Goal: Transaction & Acquisition: Obtain resource

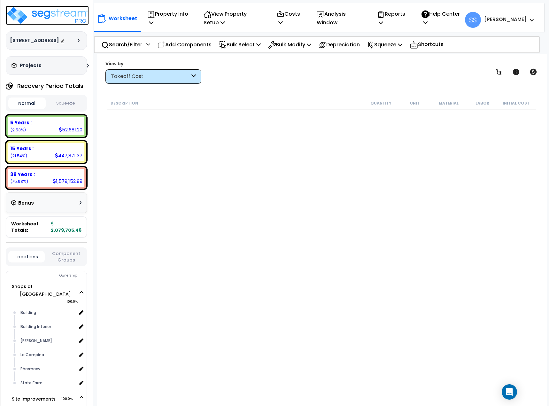
click at [32, 12] on img at bounding box center [47, 15] width 83 height 19
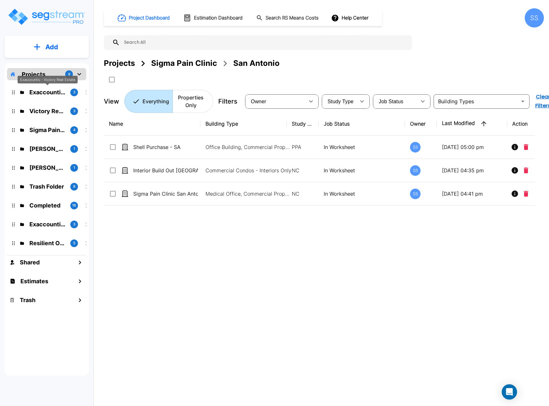
click at [48, 90] on p "Exaccountic - Victory Real Estate" at bounding box center [47, 92] width 36 height 9
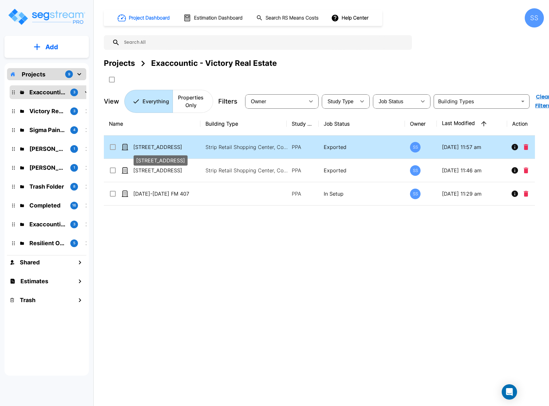
click at [162, 146] on p "[STREET_ADDRESS]" at bounding box center [165, 147] width 65 height 8
checkbox input "true"
click at [162, 146] on p "[STREET_ADDRESS]" at bounding box center [165, 147] width 65 height 8
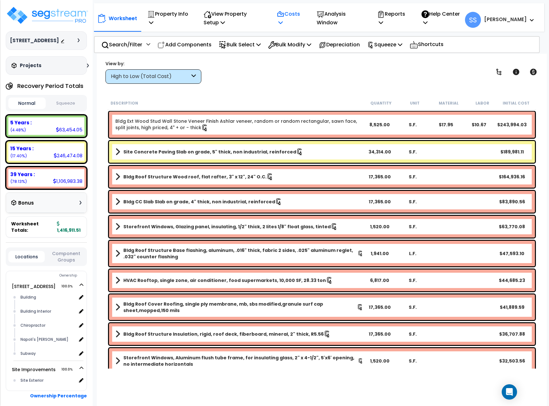
click at [297, 12] on p "Costs" at bounding box center [290, 18] width 26 height 17
click at [300, 41] on link "Indirect Costs" at bounding box center [305, 36] width 63 height 13
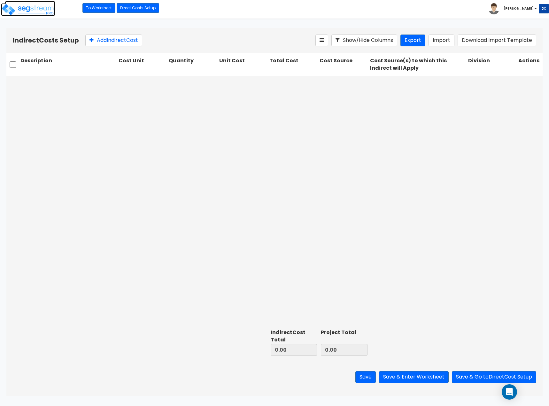
click at [36, 11] on img at bounding box center [28, 9] width 54 height 13
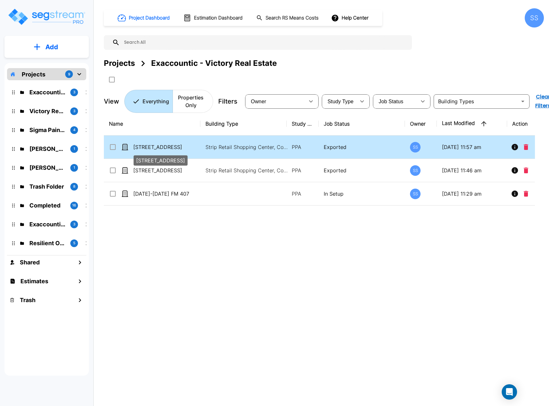
click at [172, 150] on p "[STREET_ADDRESS]" at bounding box center [165, 147] width 65 height 8
checkbox input "true"
click at [172, 150] on p "[STREET_ADDRESS]" at bounding box center [165, 147] width 65 height 8
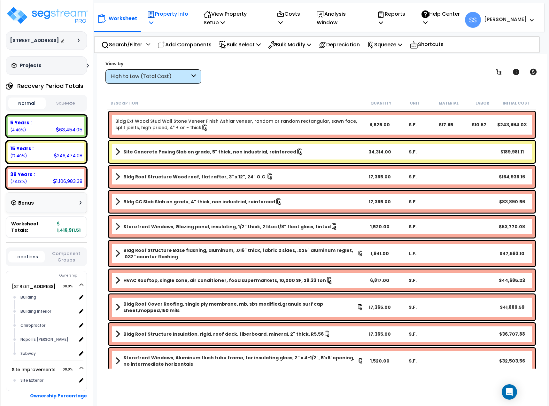
click at [159, 18] on p "Property Info" at bounding box center [168, 18] width 42 height 17
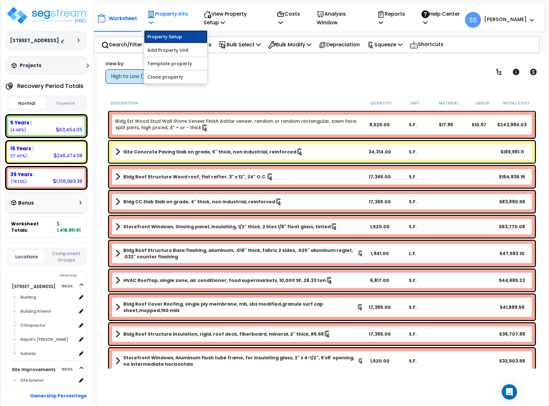
click at [166, 35] on link "Property Setup" at bounding box center [175, 36] width 63 height 13
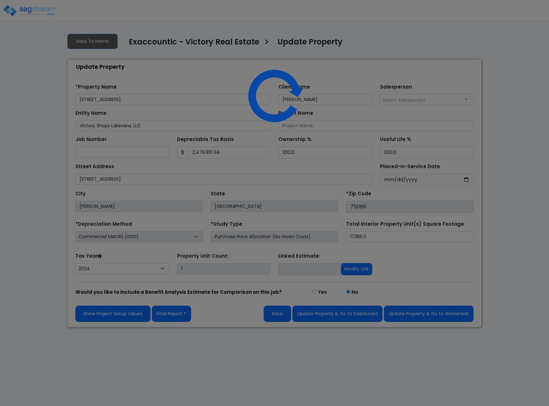
select select "2024"
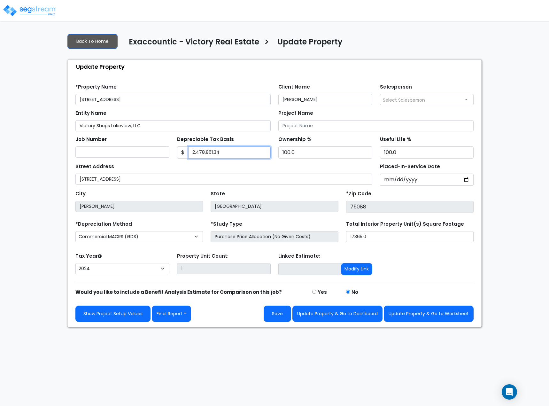
drag, startPoint x: 227, startPoint y: 154, endPoint x: 177, endPoint y: 148, distance: 49.6
click at [177, 148] on div "$ 2,478,861.34" at bounding box center [224, 152] width 94 height 12
drag, startPoint x: 223, startPoint y: 152, endPoint x: 187, endPoint y: 154, distance: 35.9
click at [187, 154] on div "$ 2,482,706.34" at bounding box center [224, 152] width 94 height 12
type input "2,482,706.34"
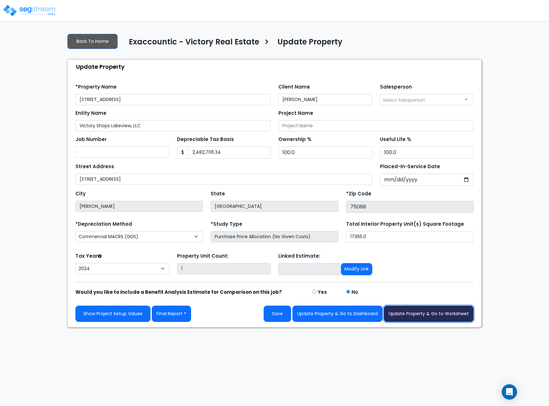
click at [434, 314] on button "Update Property & Go to Worksheet" at bounding box center [429, 314] width 90 height 16
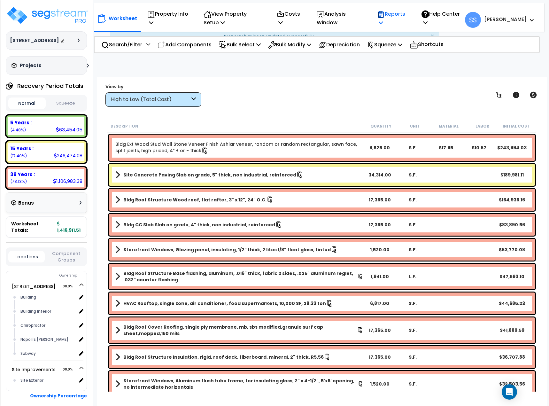
click at [406, 17] on p "Reports" at bounding box center [392, 18] width 31 height 17
click at [410, 33] on link "Get Report" at bounding box center [405, 36] width 63 height 13
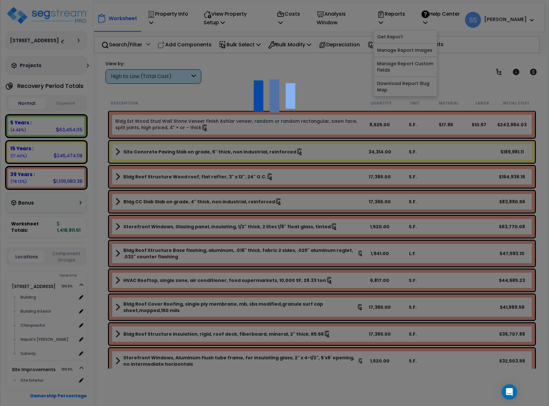
click at [279, 53] on div "We are Building your Property. So please grab a coffee and let us do the heavy …" at bounding box center [274, 41] width 549 height 26
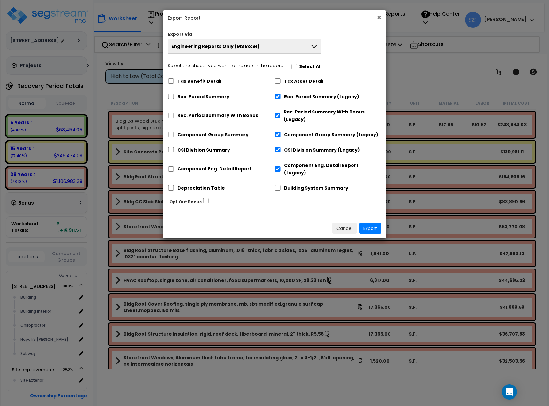
click at [381, 16] on button "×" at bounding box center [379, 17] width 4 height 7
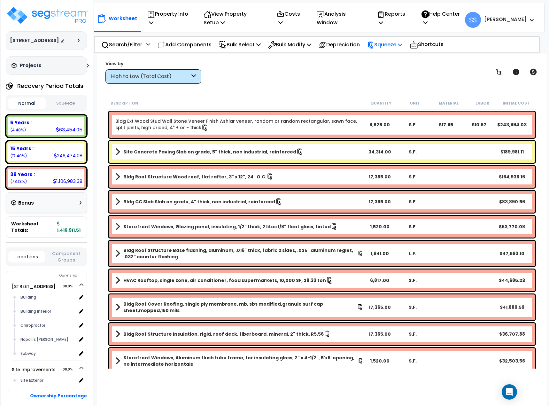
click at [393, 44] on p "Squeeze" at bounding box center [384, 44] width 35 height 9
click at [390, 59] on link "Re-squeeze" at bounding box center [395, 58] width 63 height 13
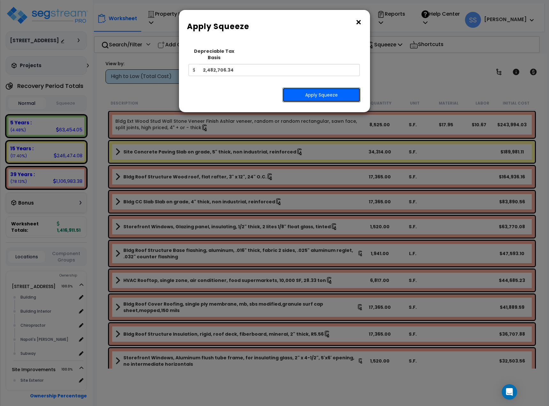
click at [306, 90] on button "Apply Squeeze" at bounding box center [322, 95] width 78 height 15
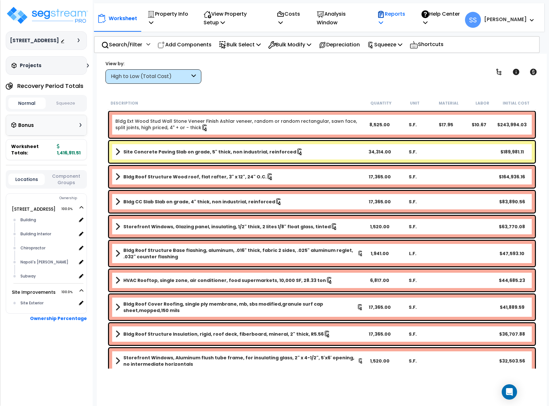
click at [406, 19] on p "Reports" at bounding box center [392, 18] width 31 height 17
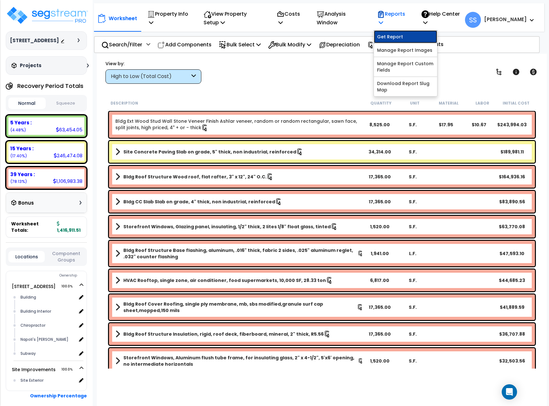
click at [405, 35] on link "Get Report" at bounding box center [405, 36] width 63 height 13
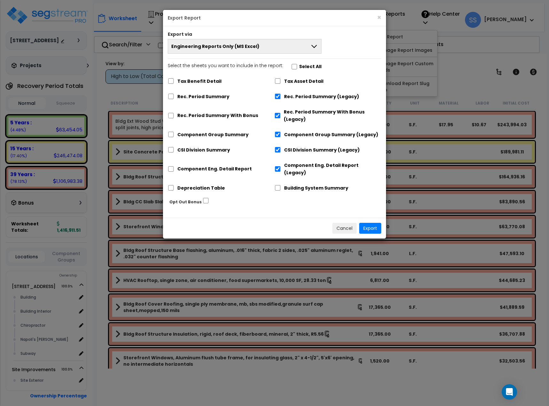
click at [304, 41] on button "Engineering Reports Only (MS Excel)" at bounding box center [245, 46] width 154 height 15
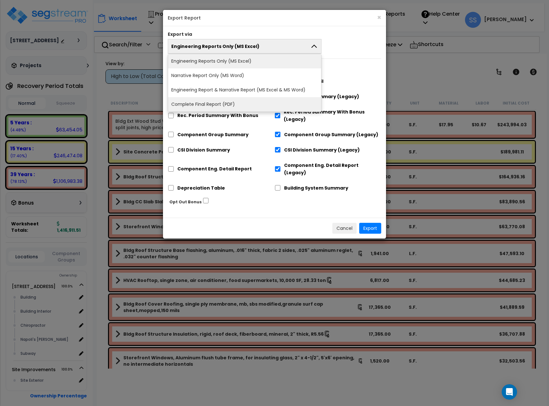
click at [242, 103] on li "Complete Final Report (PDF)" at bounding box center [244, 104] width 153 height 14
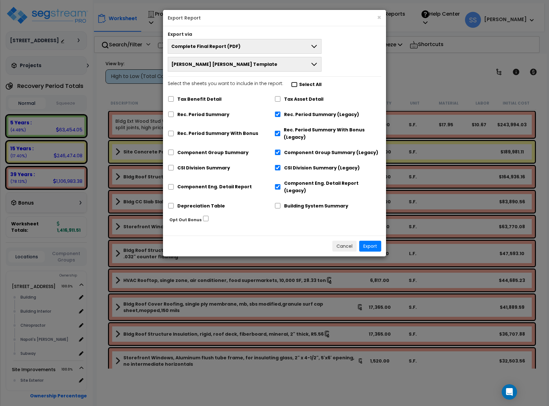
click at [291, 83] on input "Select the sheets you want to include in the report: Select All" at bounding box center [294, 84] width 6 height 5
checkbox input "true"
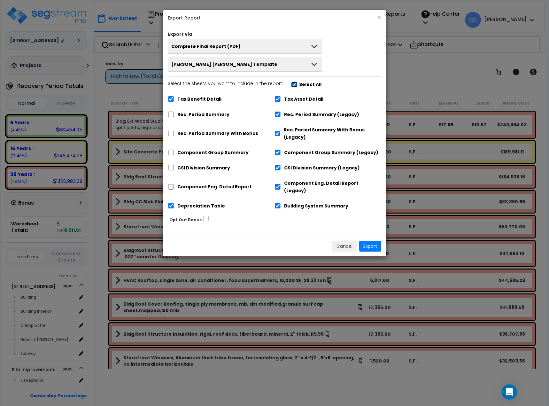
checkbox input "true"
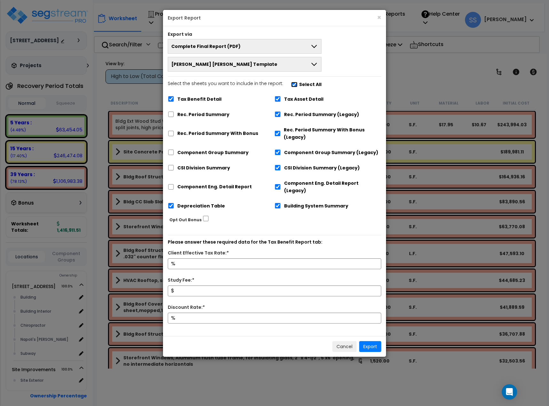
click at [291, 84] on input "Select the sheets you want to include in the report: Select All" at bounding box center [294, 84] width 6 height 5
checkbox input "false"
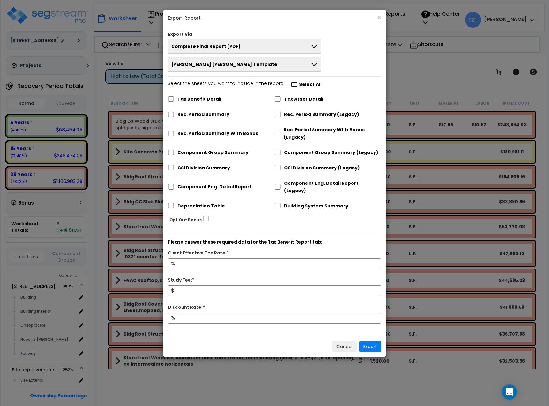
checkbox input "false"
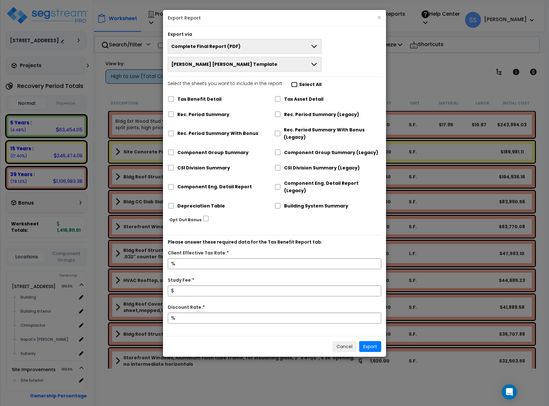
checkbox input "false"
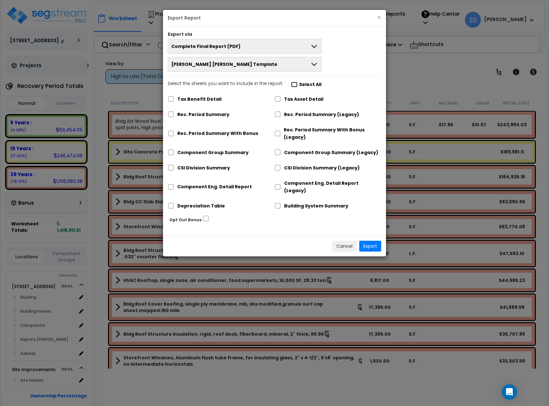
click at [291, 84] on input "Select the sheets you want to include in the report: Select All" at bounding box center [294, 84] width 6 height 5
checkbox input "true"
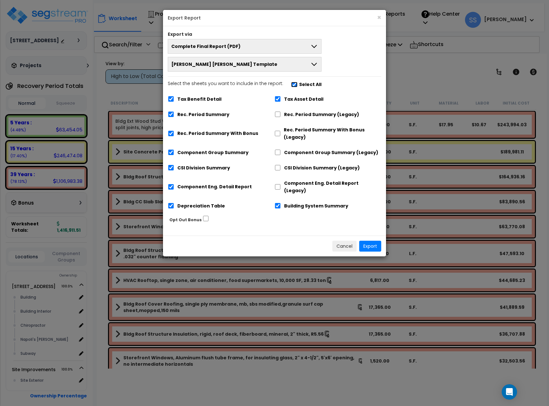
checkbox input "true"
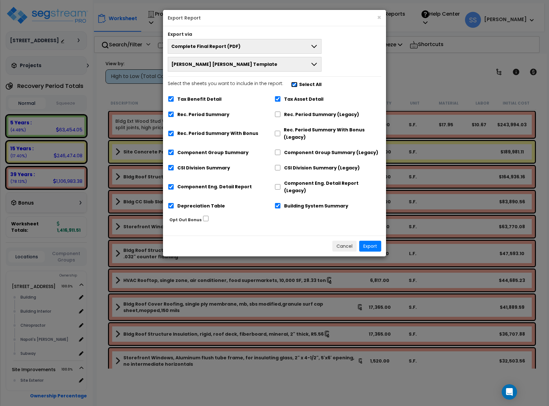
checkbox input "true"
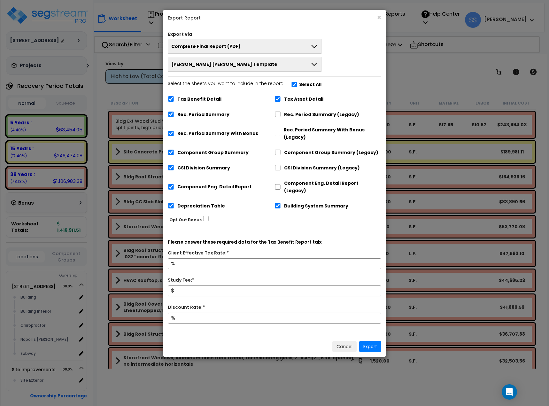
click at [200, 96] on label "Tax Benefit Detail" at bounding box center [199, 99] width 44 height 7
click at [174, 96] on input "Tax Benefit Detail" at bounding box center [171, 98] width 6 height 5
checkbox input "false"
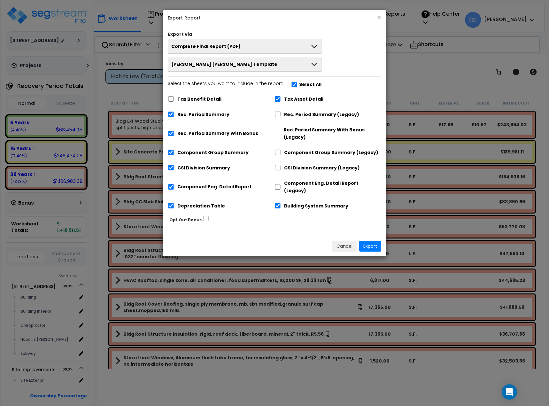
click at [281, 111] on div "Rec. Period Summary (Legacy)" at bounding box center [328, 114] width 107 height 12
click at [278, 114] on input "Rec. Period Summary (Legacy)" at bounding box center [278, 114] width 6 height 5
checkbox input "true"
checkbox input "false"
click at [214, 134] on label "Rec. Period Summary With Bonus" at bounding box center [217, 133] width 81 height 7
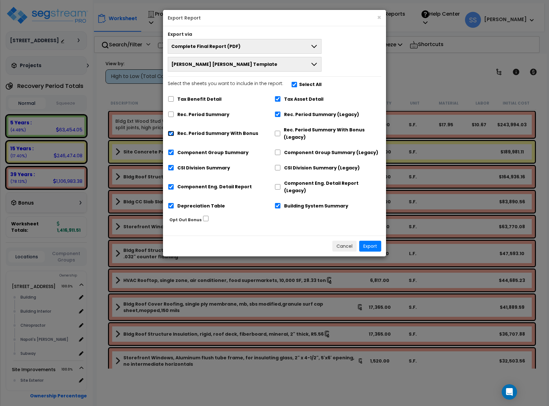
click at [174, 134] on input "Rec. Period Summary With Bonus" at bounding box center [171, 133] width 6 height 5
checkbox input "false"
click at [376, 241] on button "Export" at bounding box center [370, 246] width 22 height 11
